Goal: Information Seeking & Learning: Learn about a topic

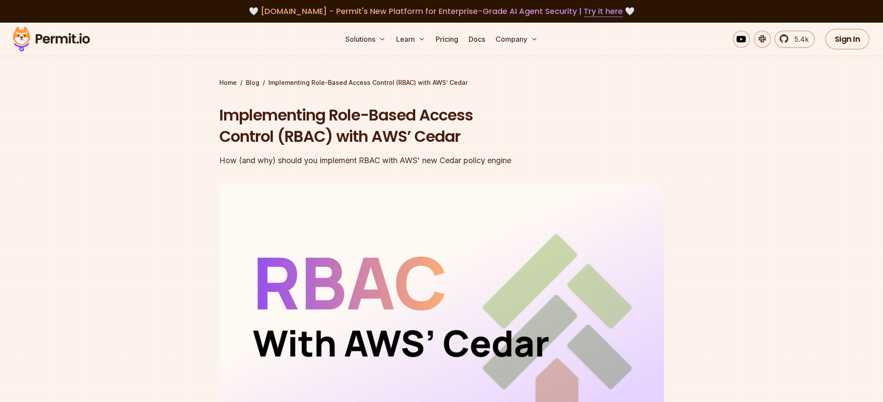
click at [74, 43] on img at bounding box center [51, 39] width 85 height 30
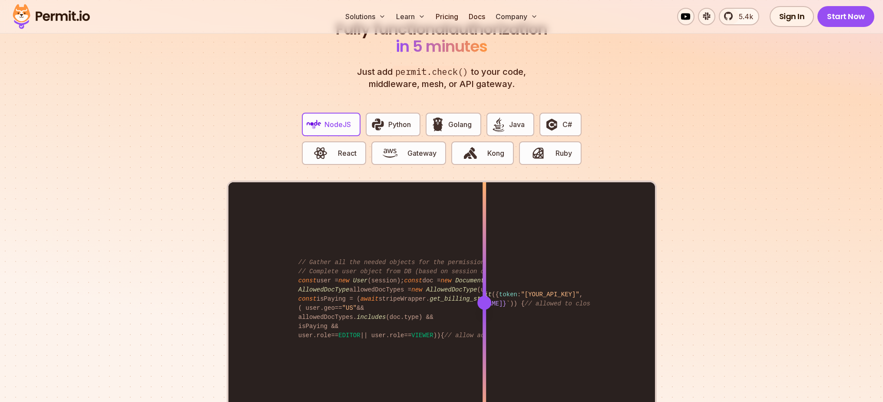
scroll to position [1646, 0]
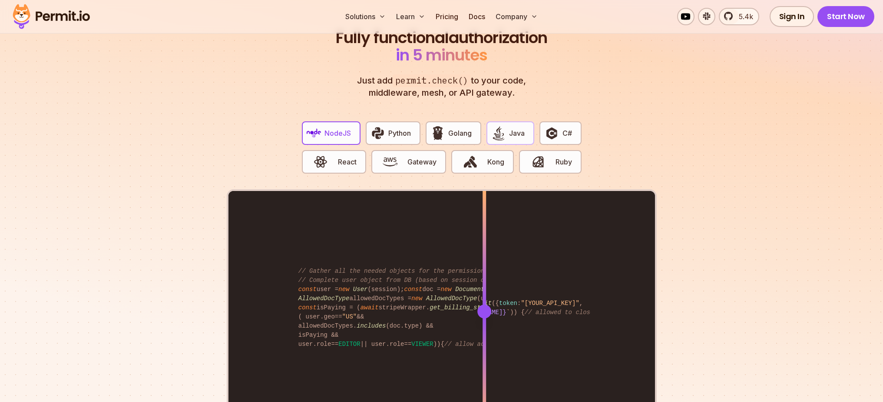
click at [511, 128] on span "Java" at bounding box center [517, 133] width 16 height 10
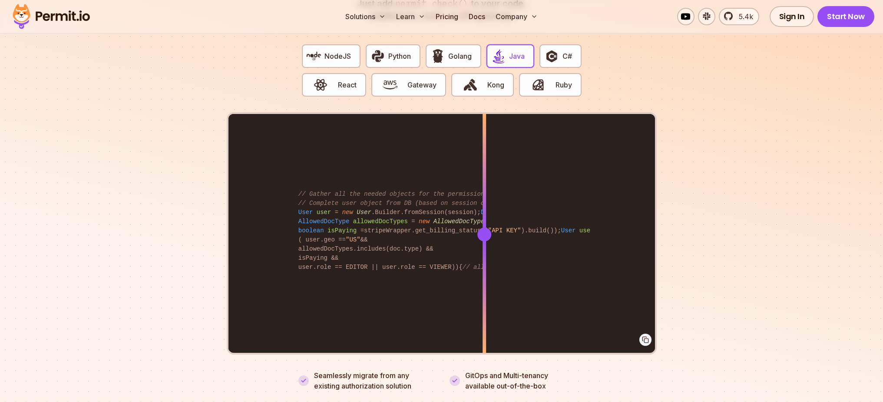
scroll to position [1723, 0]
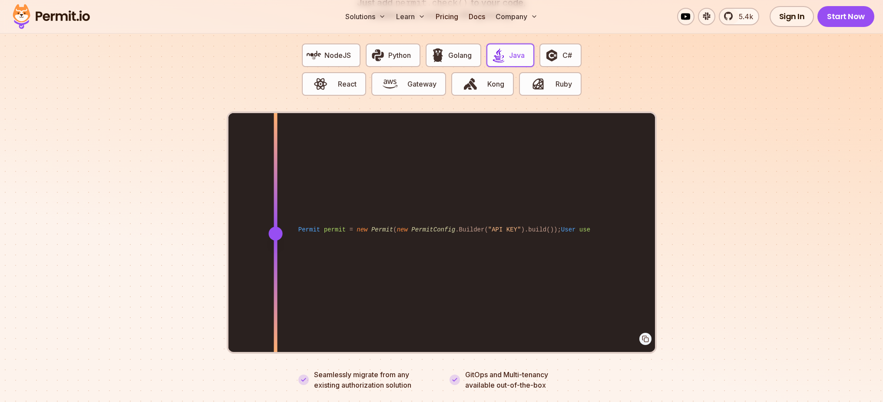
drag, startPoint x: 486, startPoint y: 221, endPoint x: 275, endPoint y: 235, distance: 211.2
click at [275, 235] on div at bounding box center [275, 233] width 3 height 240
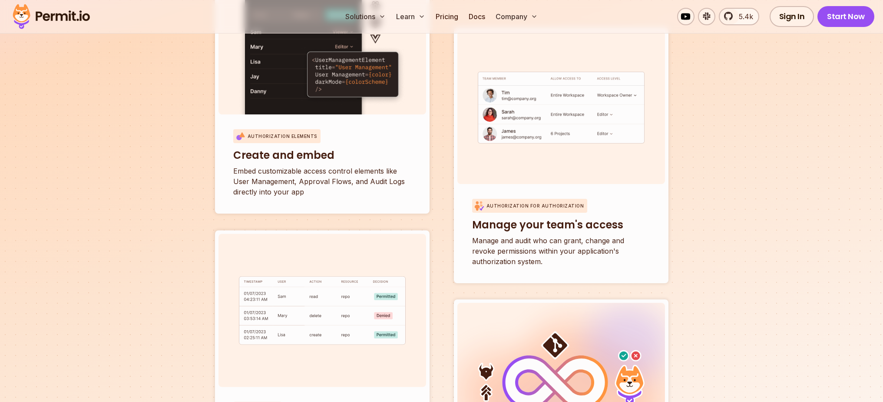
scroll to position [3248, 0]
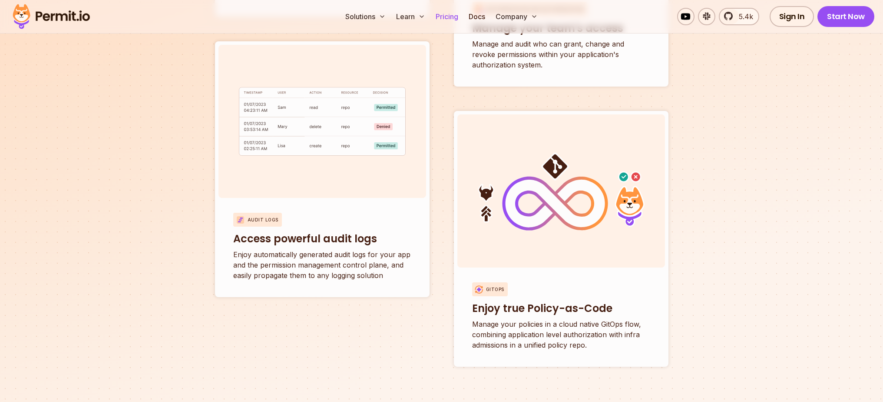
click at [446, 17] on link "Pricing" at bounding box center [447, 16] width 30 height 17
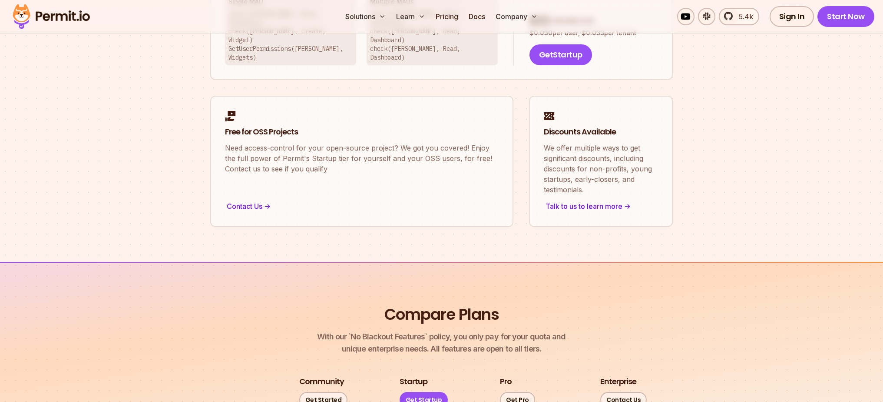
scroll to position [534, 0]
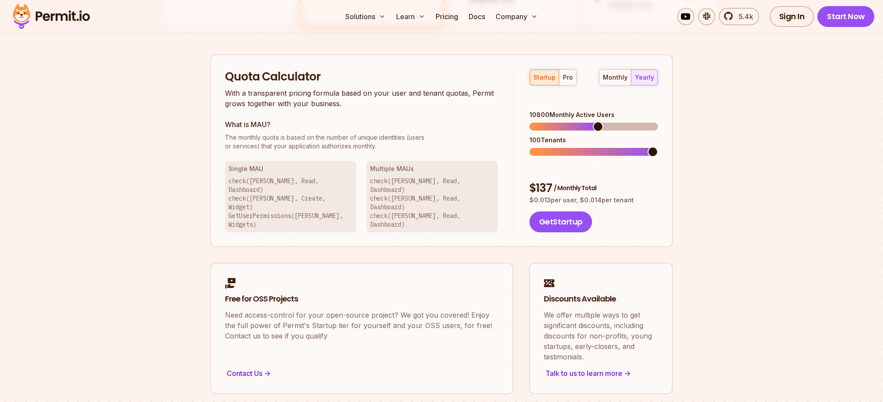
click at [599, 121] on span at bounding box center [598, 126] width 10 height 10
click at [616, 78] on div "monthly" at bounding box center [615, 77] width 25 height 9
click at [548, 146] on span at bounding box center [548, 151] width 10 height 10
click at [596, 121] on span at bounding box center [598, 126] width 10 height 10
click at [561, 121] on span at bounding box center [564, 126] width 10 height 10
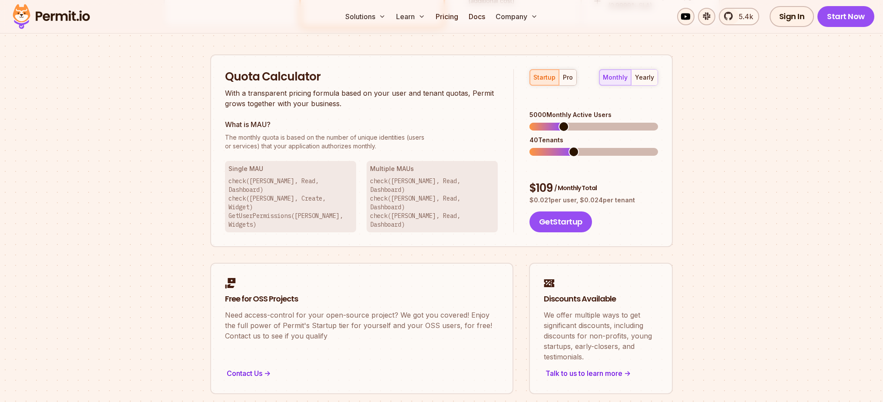
click at [569, 146] on span at bounding box center [574, 151] width 10 height 10
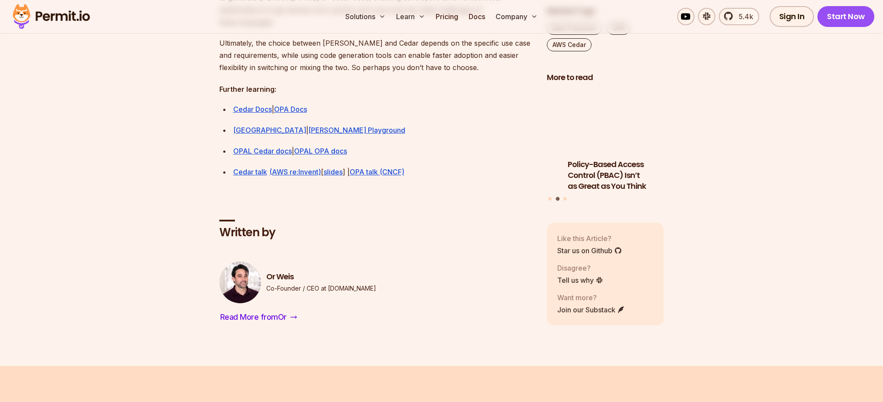
scroll to position [2577, 0]
